Goal: Transaction & Acquisition: Book appointment/travel/reservation

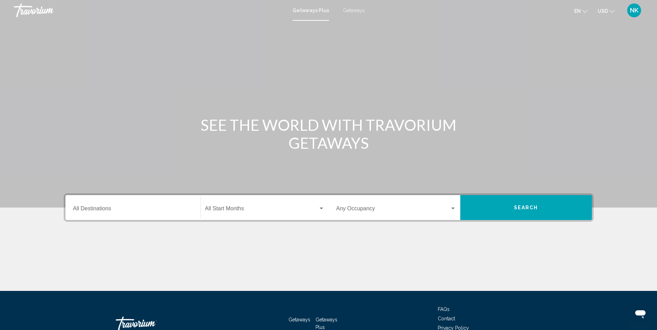
click at [93, 209] on input "Destination All Destinations" at bounding box center [133, 210] width 120 height 6
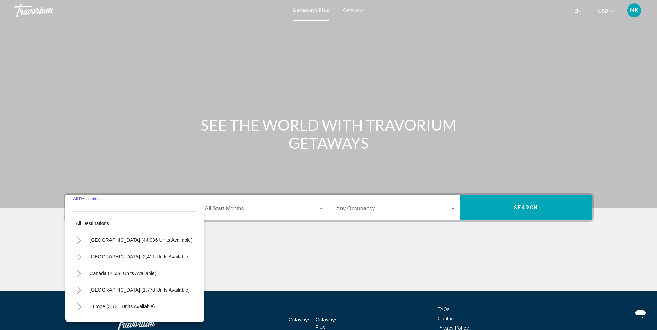
scroll to position [46, 0]
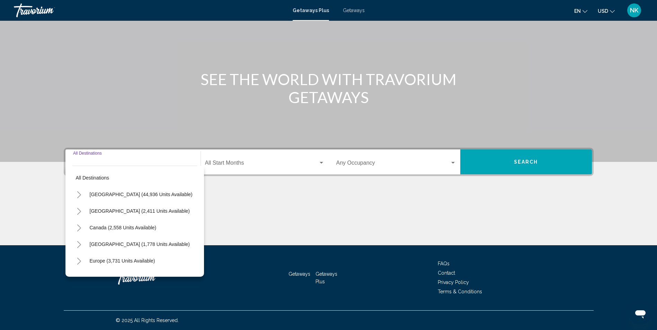
click at [78, 195] on icon "Toggle United States (44,936 units available)" at bounding box center [78, 194] width 5 height 7
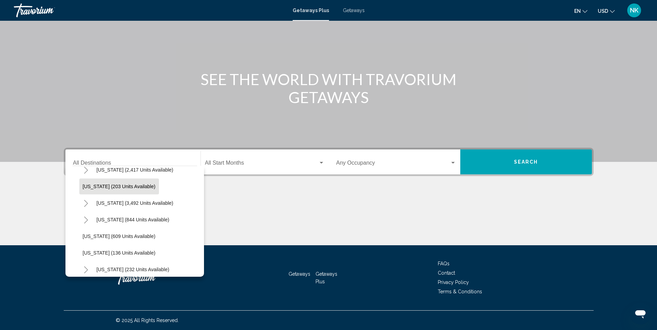
scroll to position [381, 0]
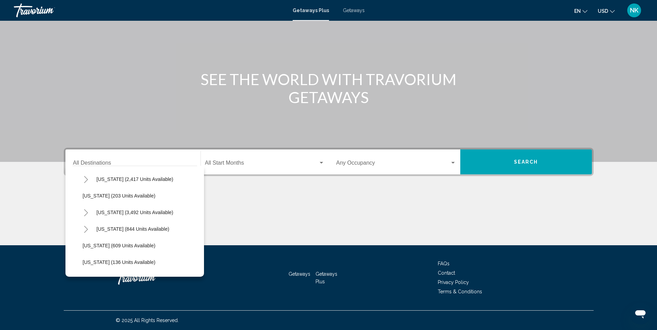
click at [87, 212] on icon "Toggle Nevada (3,492 units available)" at bounding box center [85, 212] width 5 height 7
click at [135, 226] on span "Other (2,129 units available)" at bounding box center [121, 228] width 62 height 6
type input "**********"
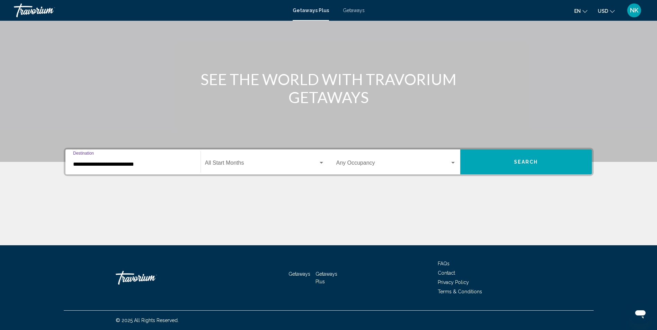
click at [542, 155] on button "Search" at bounding box center [526, 162] width 132 height 25
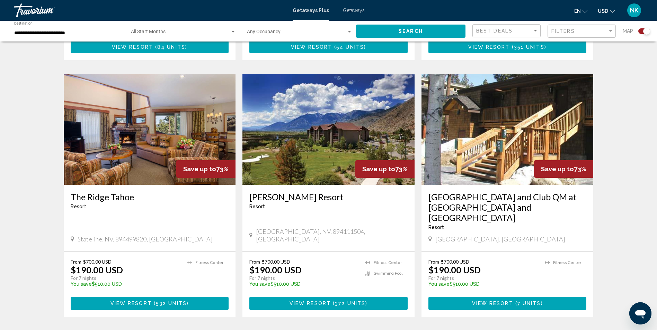
scroll to position [450, 0]
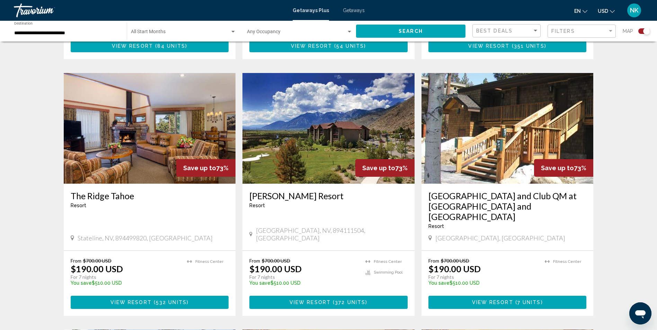
click at [337, 146] on img "Main content" at bounding box center [328, 128] width 172 height 111
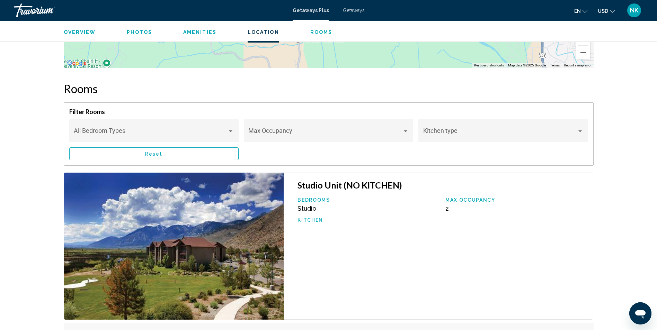
scroll to position [1004, 0]
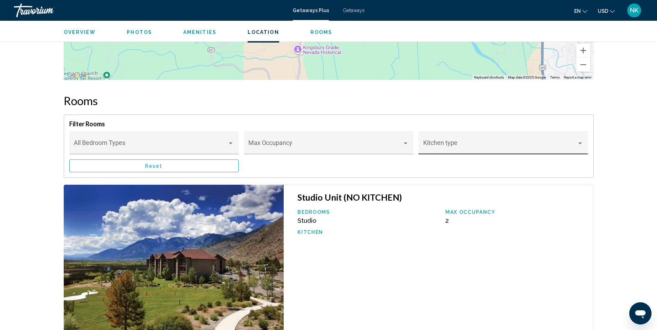
click at [419, 138] on div "Kitchen type" at bounding box center [502, 142] width 169 height 23
click at [401, 139] on div at bounding box center [328, 165] width 657 height 330
click at [401, 143] on span "Main content" at bounding box center [325, 146] width 154 height 7
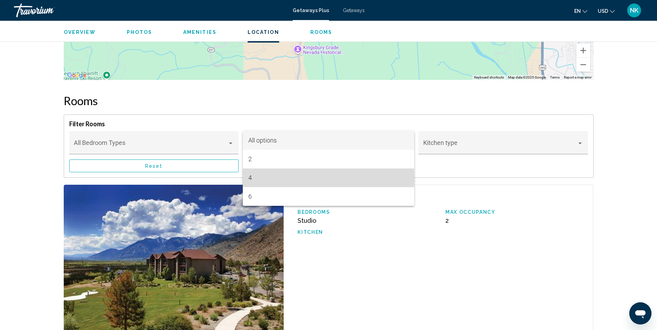
click at [254, 178] on span "4" at bounding box center [328, 178] width 160 height 19
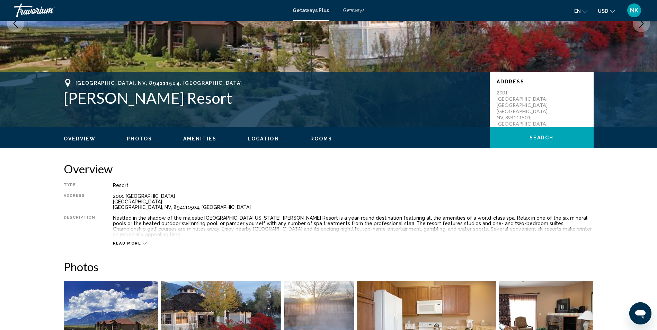
scroll to position [208, 0]
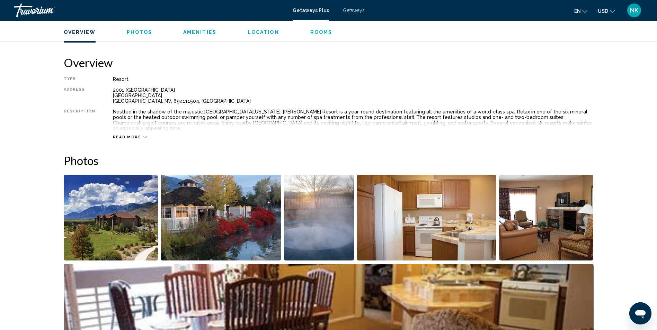
click at [136, 135] on span "Read more" at bounding box center [127, 137] width 28 height 4
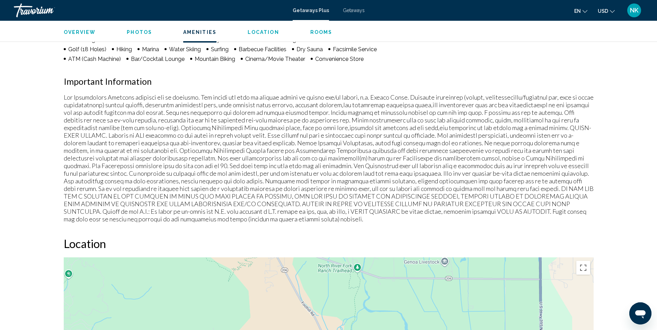
scroll to position [623, 0]
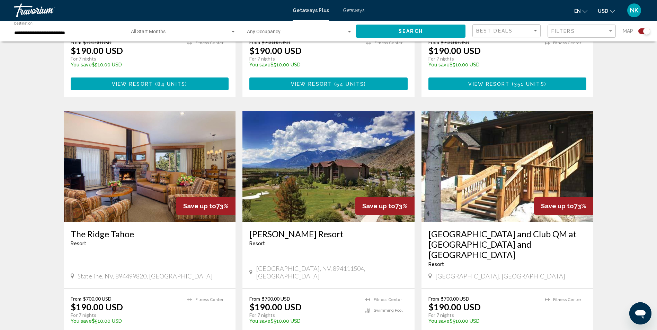
scroll to position [415, 0]
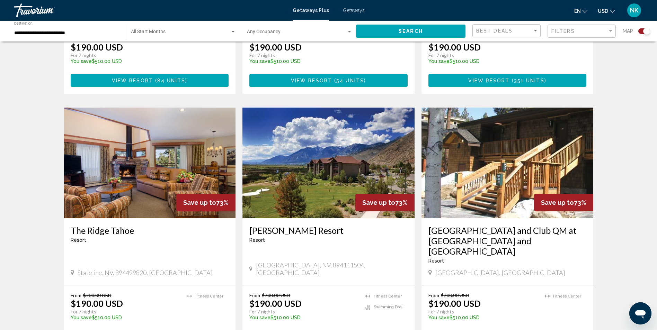
click at [549, 174] on img "Main content" at bounding box center [507, 163] width 172 height 111
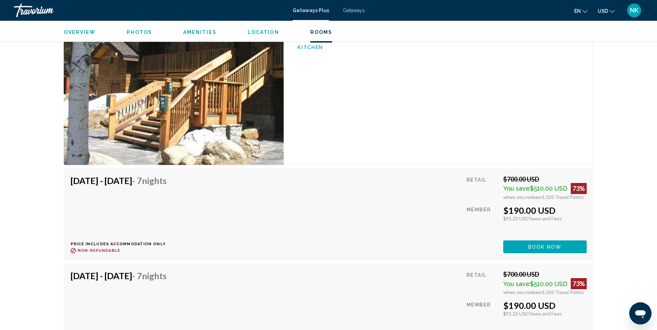
scroll to position [1108, 0]
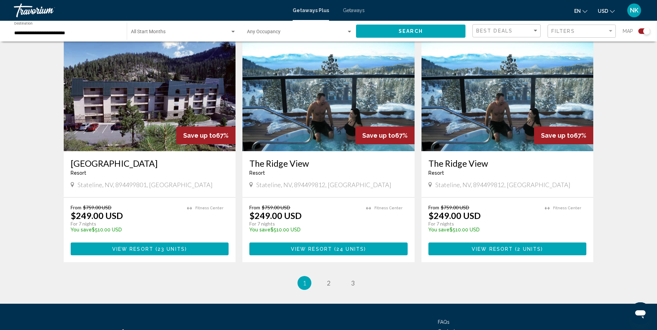
scroll to position [1004, 0]
click at [333, 87] on img "Main content" at bounding box center [328, 95] width 172 height 111
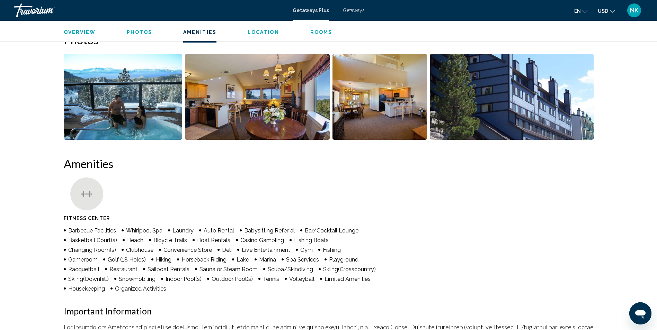
scroll to position [208, 0]
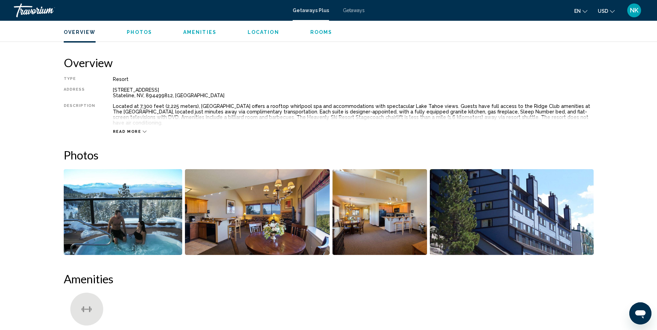
click at [123, 129] on button "Read more" at bounding box center [130, 131] width 34 height 5
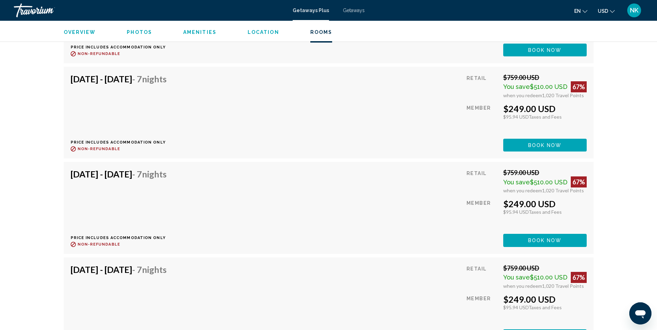
scroll to position [1454, 0]
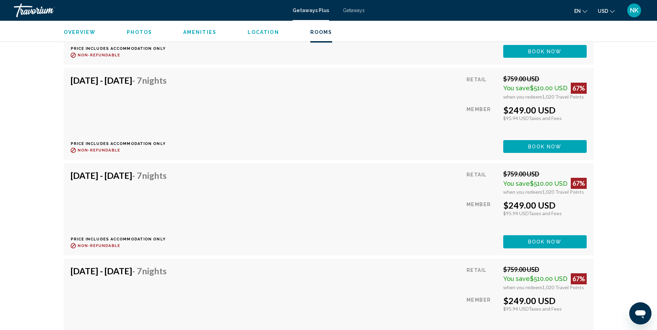
click at [142, 170] on h4 "[DATE] - [DATE] - 7 Nights" at bounding box center [119, 175] width 96 height 10
click at [546, 144] on span "Book now" at bounding box center [545, 147] width 34 height 6
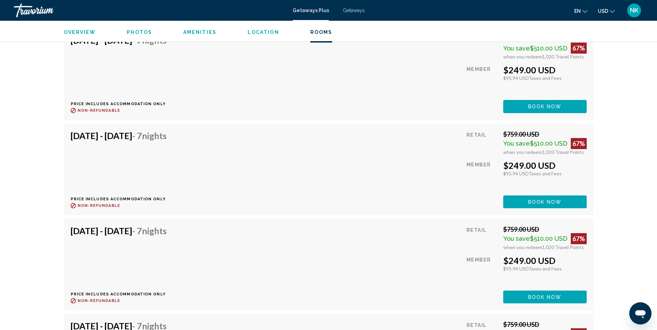
scroll to position [1454, 0]
